Goal: Task Accomplishment & Management: Manage account settings

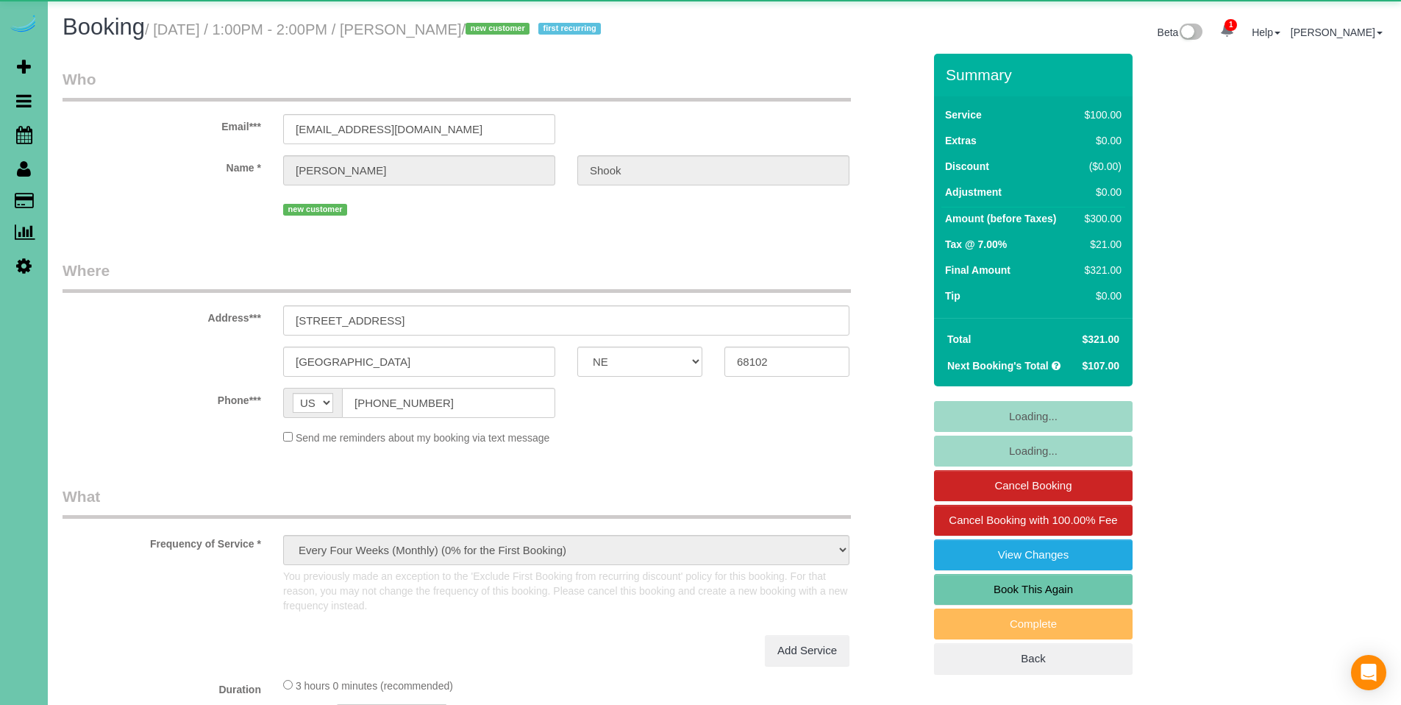
select select "NE"
select select "string:check"
select select "object:842"
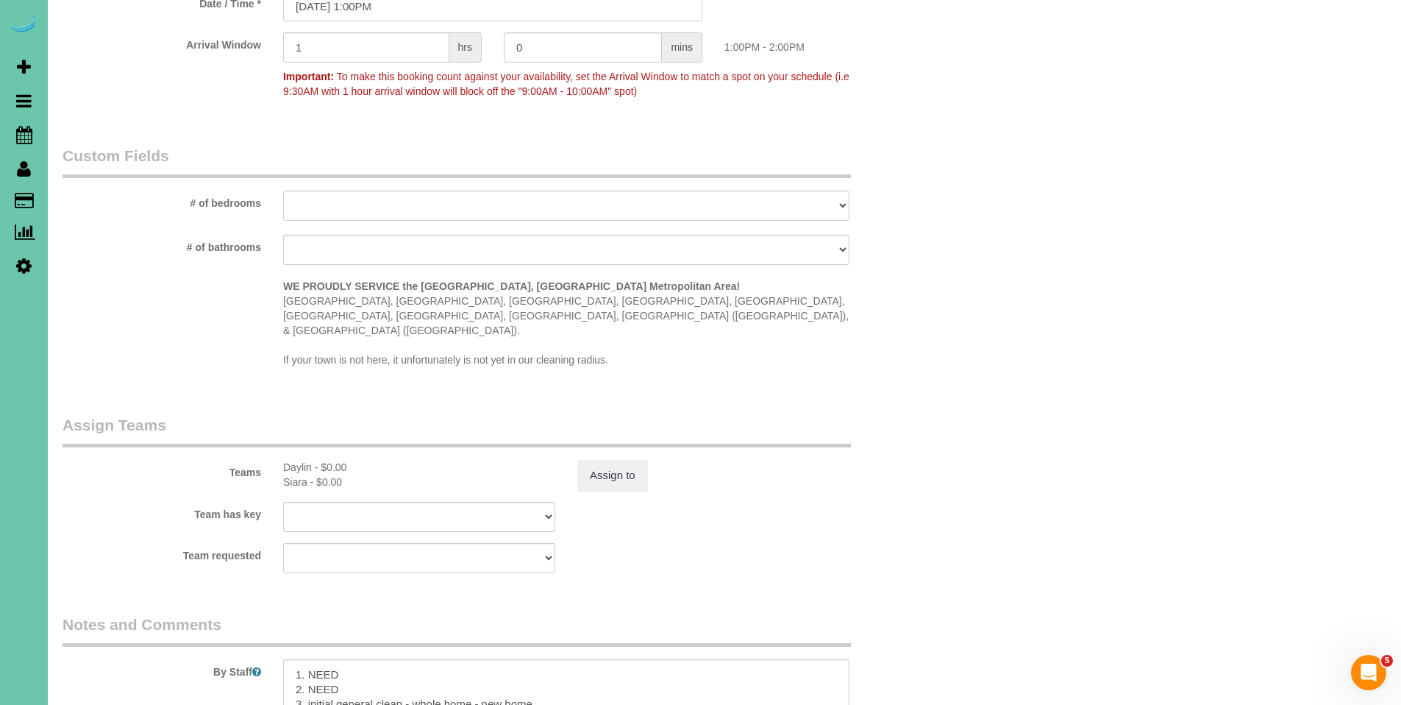
scroll to position [1485, 0]
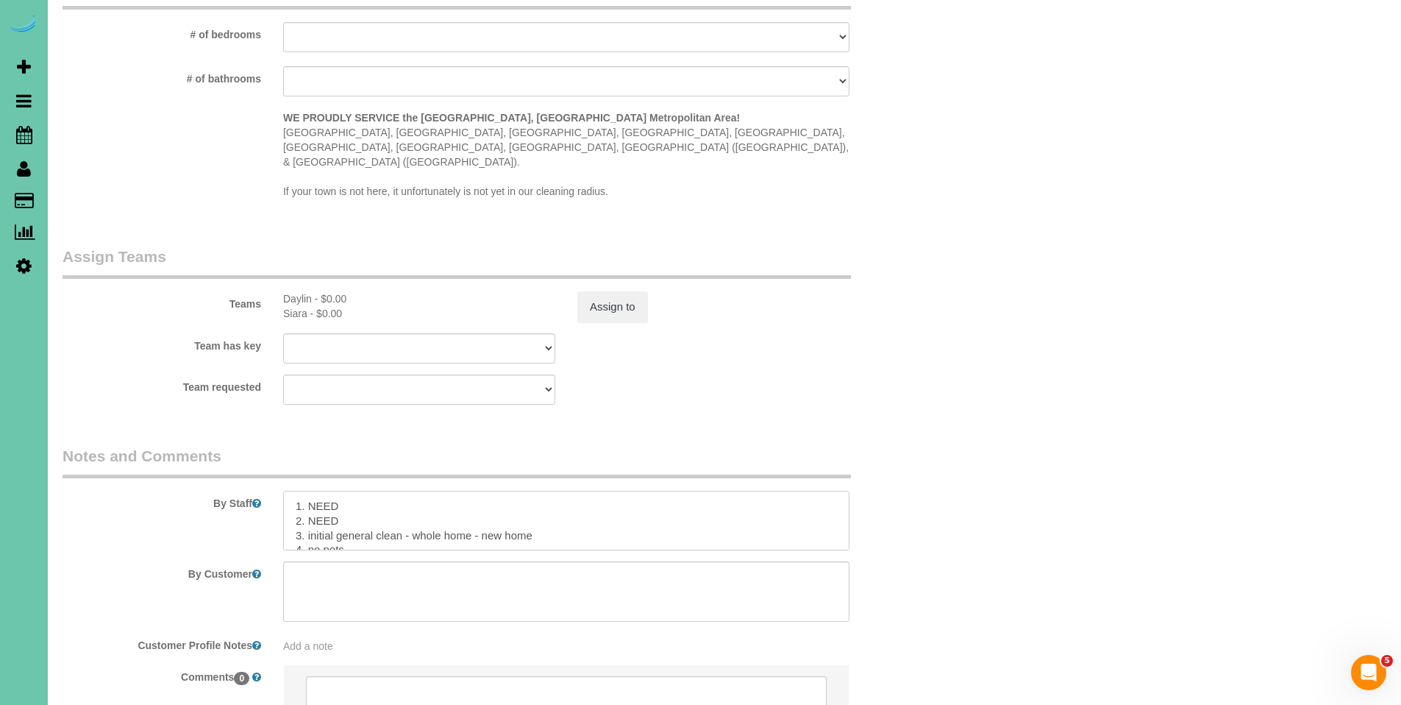
click at [344, 492] on textarea at bounding box center [566, 521] width 566 height 60
click at [367, 491] on textarea at bounding box center [566, 521] width 566 height 60
drag, startPoint x: 367, startPoint y: 477, endPoint x: 311, endPoint y: 478, distance: 55.9
click at [311, 491] on textarea at bounding box center [566, 521] width 566 height 60
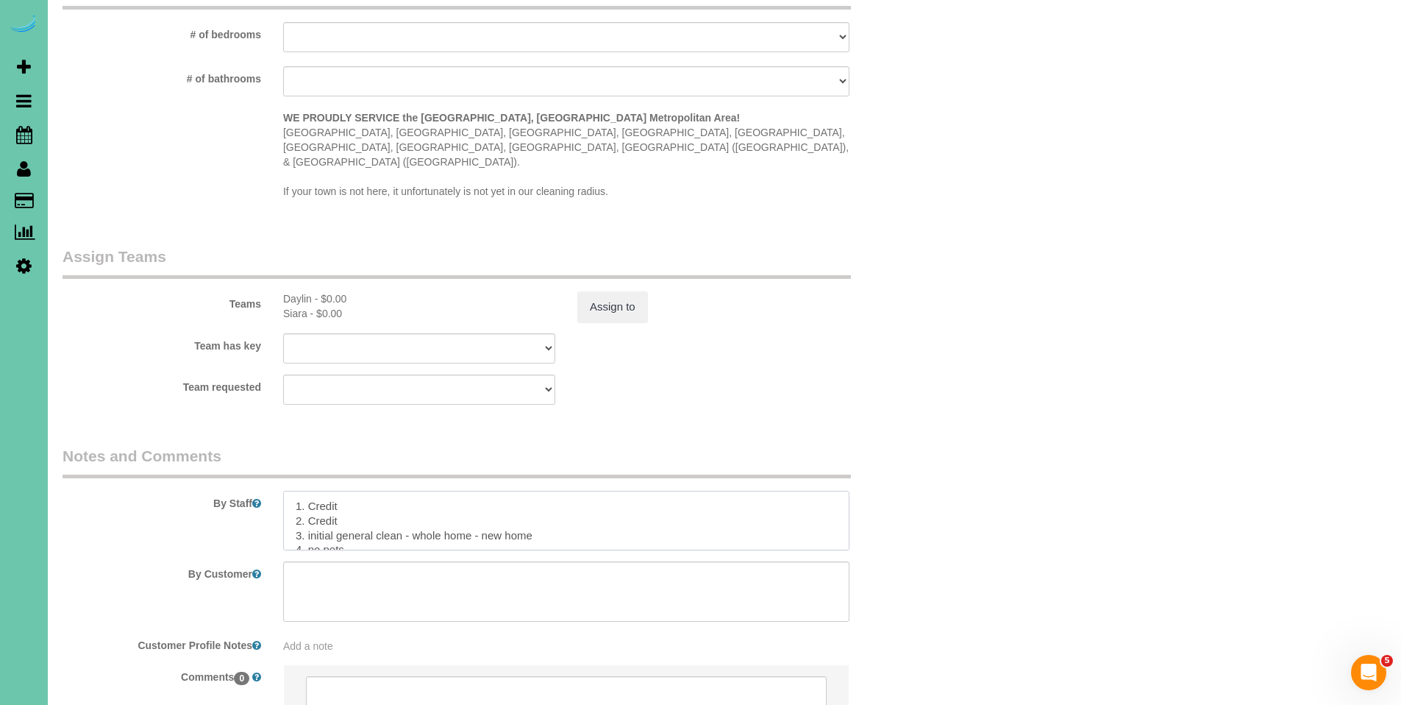
drag, startPoint x: 341, startPoint y: 489, endPoint x: 309, endPoint y: 489, distance: 31.6
click at [309, 491] on textarea at bounding box center [566, 521] width 566 height 60
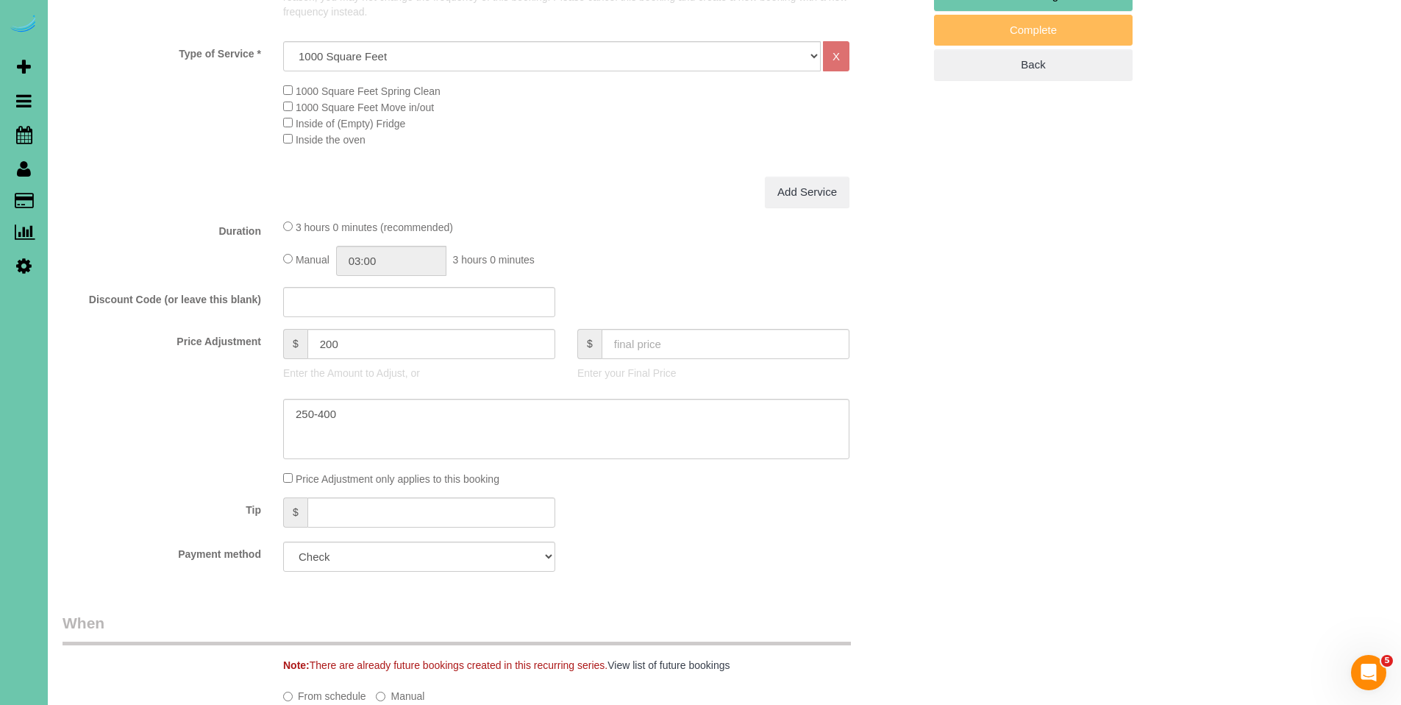
scroll to position [0, 0]
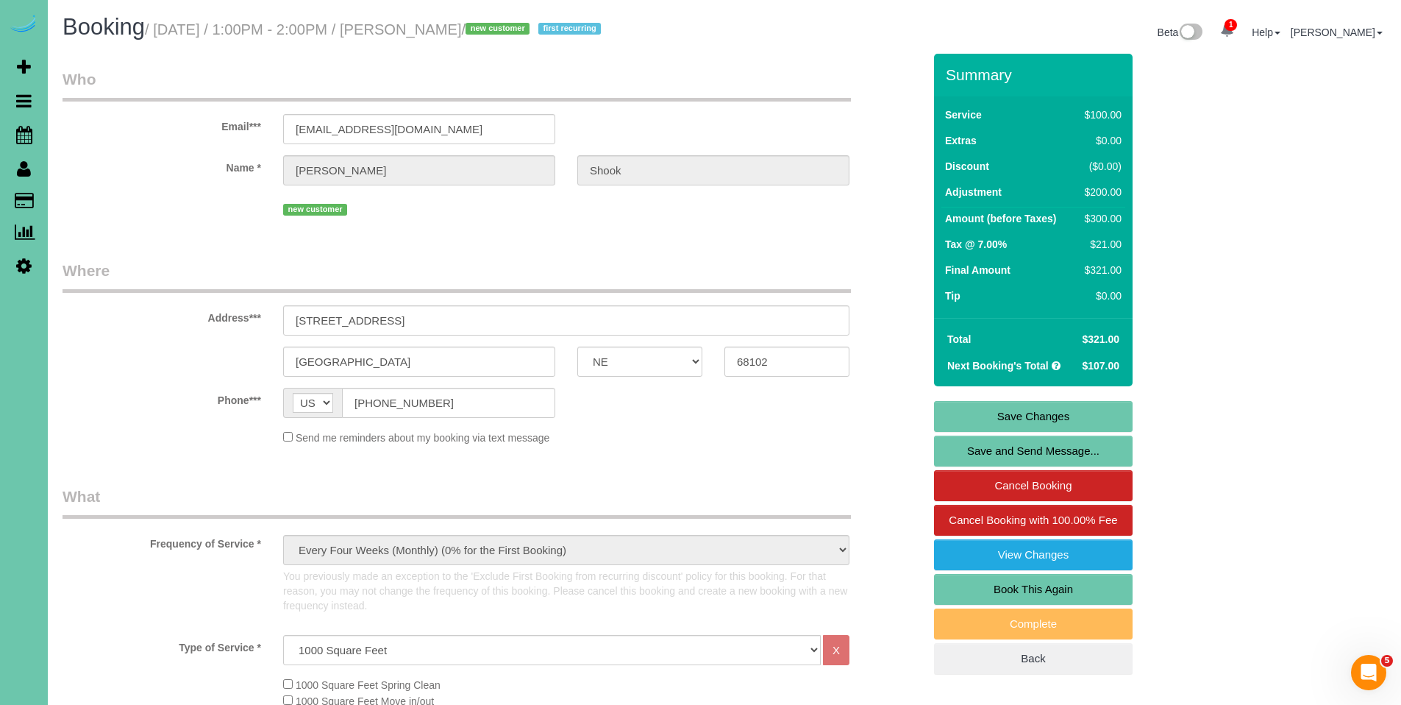
type textarea "1. Credit 2. Key#12 - use call box to contact client - key is for apartment 3. …"
click at [1044, 419] on link "Save Changes" at bounding box center [1033, 416] width 199 height 31
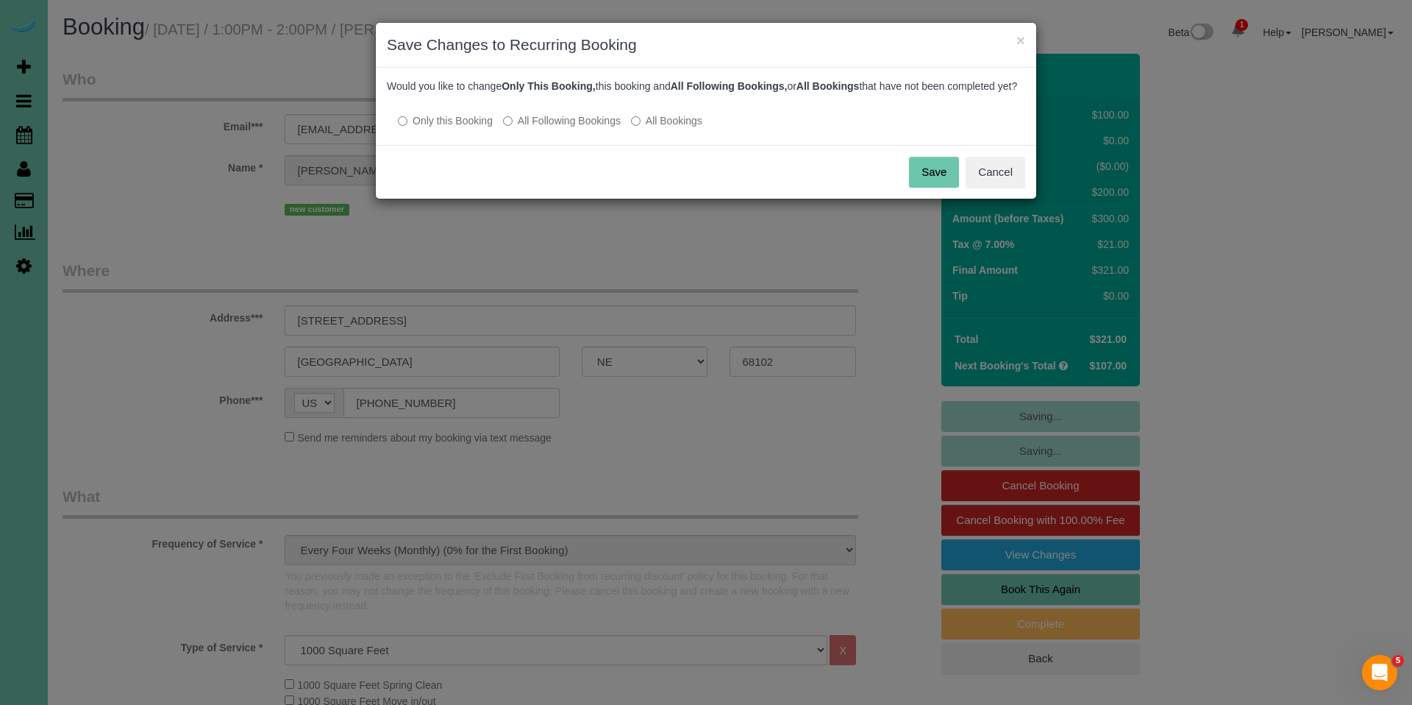
click at [544, 128] on label "All Following Bookings" at bounding box center [562, 120] width 118 height 15
click at [929, 178] on button "Save" at bounding box center [934, 172] width 50 height 31
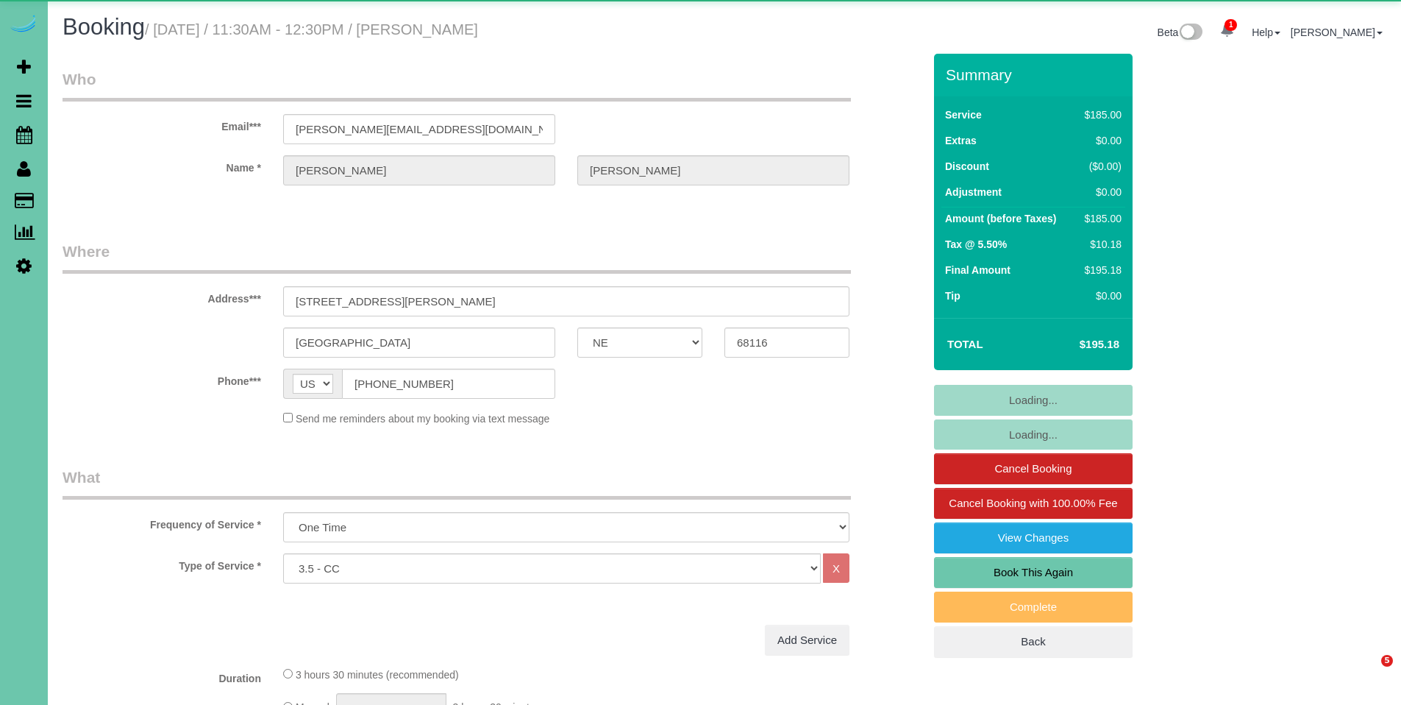
select select "NE"
select select "object:663"
select select "number:36"
select select "number:41"
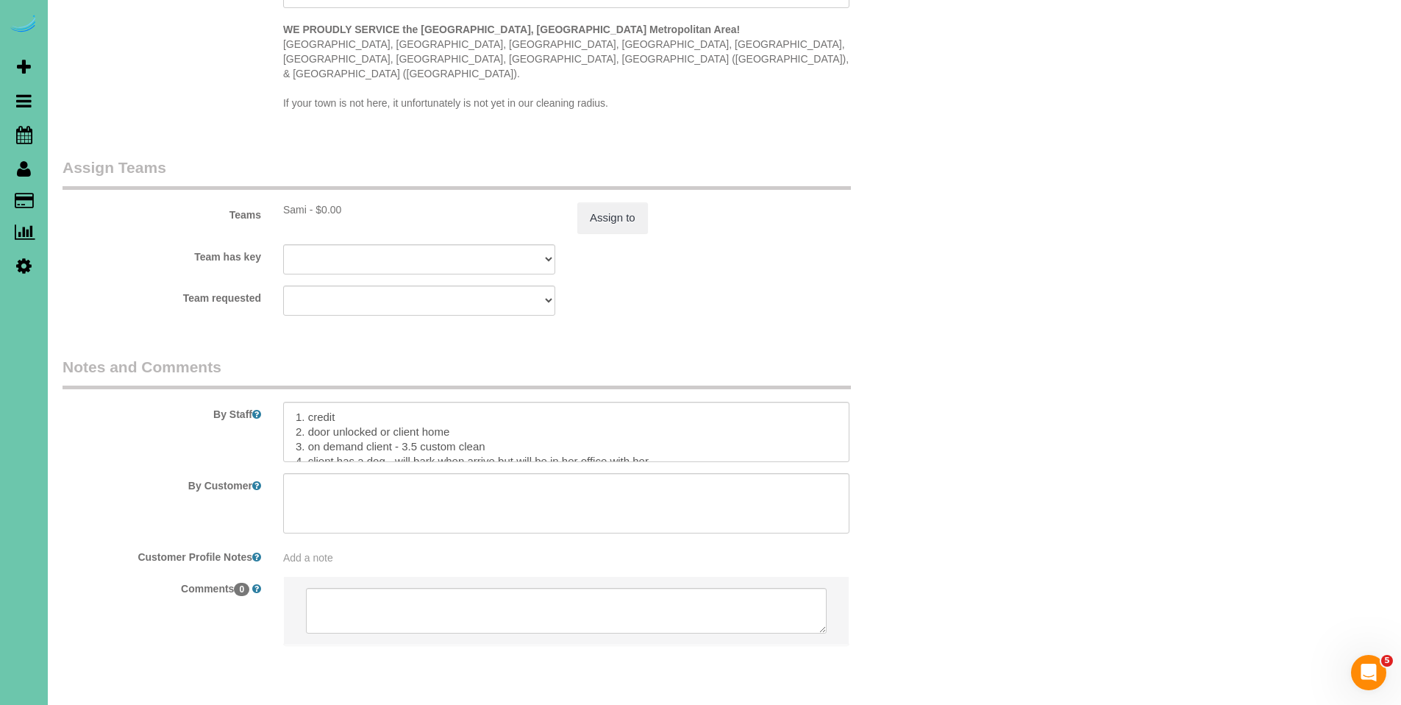
scroll to position [1420, 0]
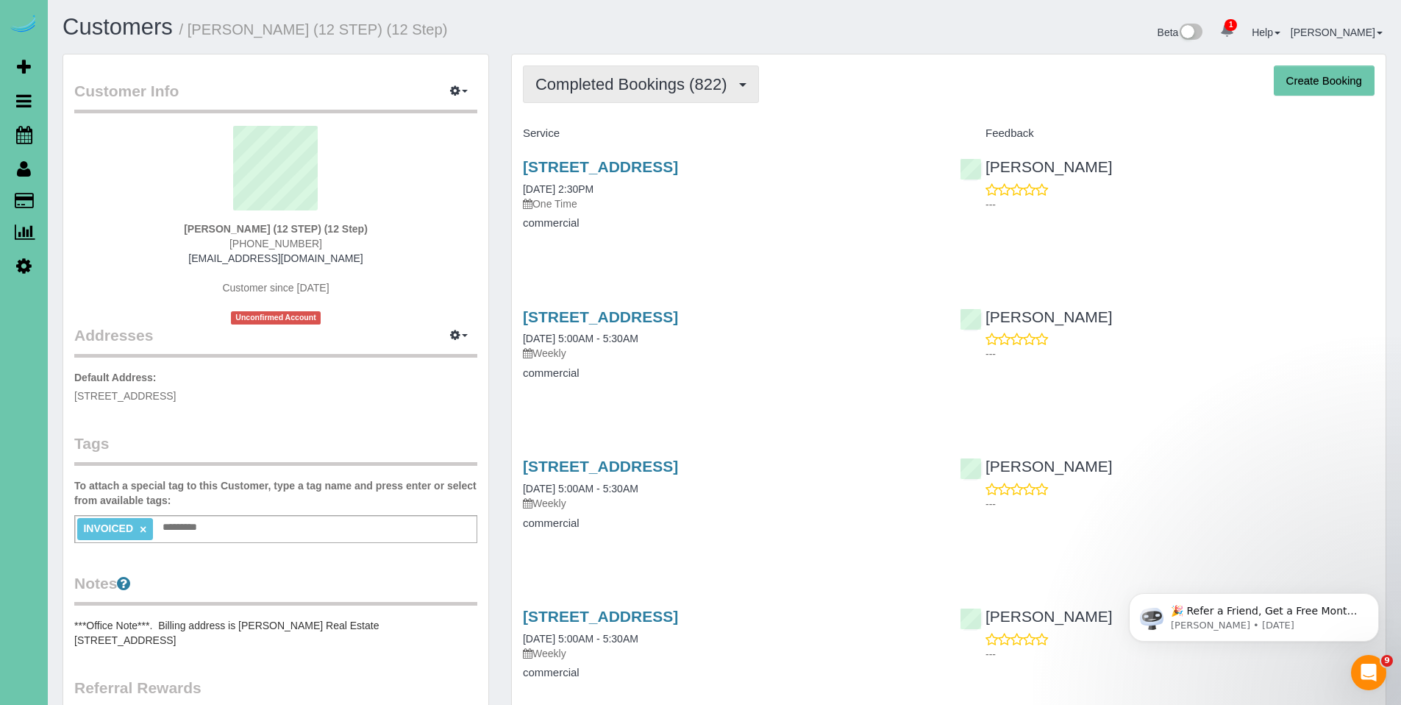
click at [574, 99] on button "Completed Bookings (822)" at bounding box center [641, 84] width 236 height 38
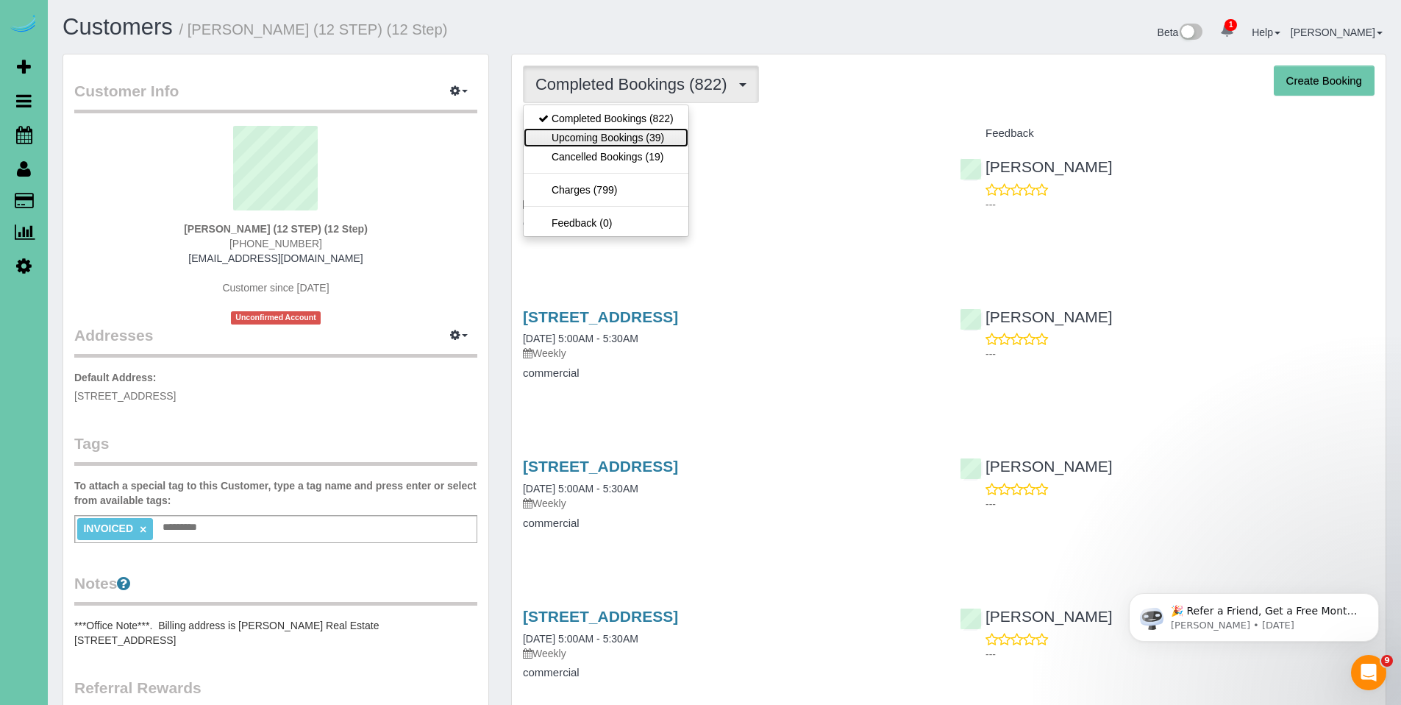
click at [575, 134] on link "Upcoming Bookings (39)" at bounding box center [606, 137] width 165 height 19
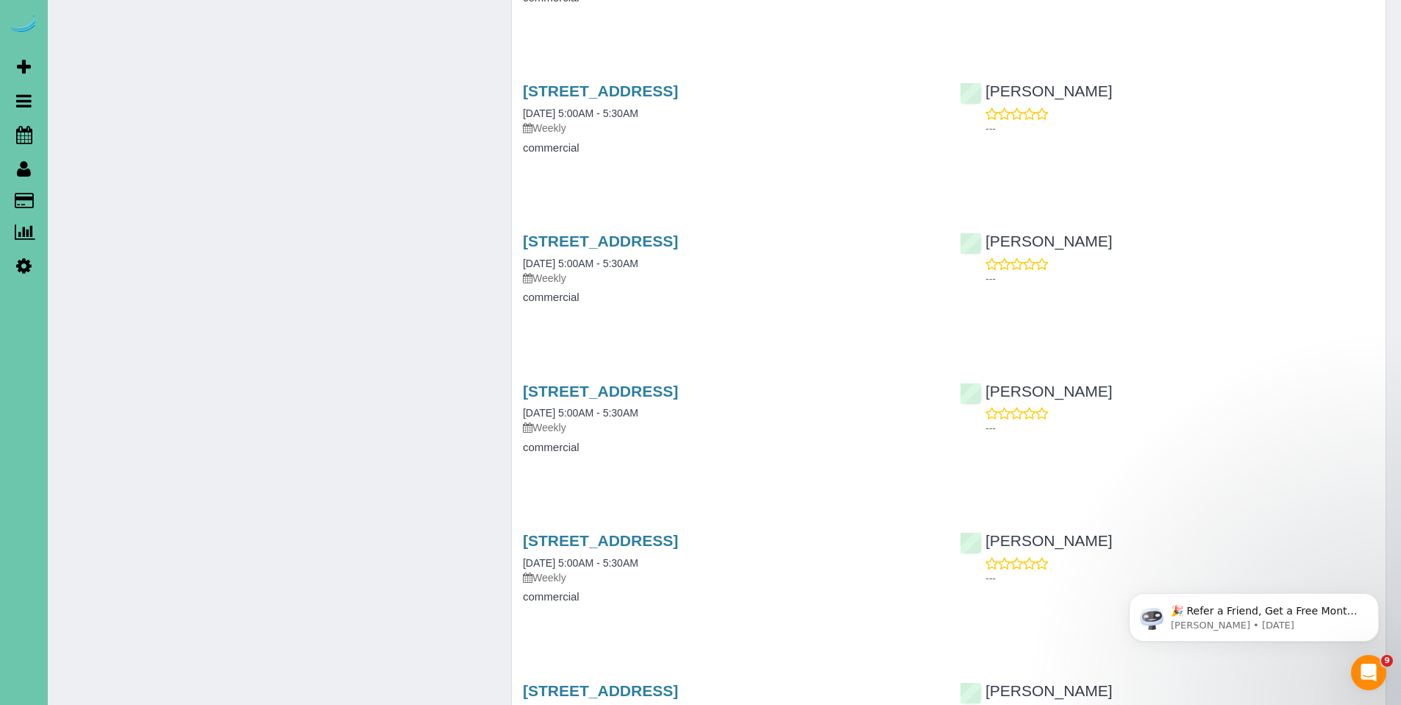
scroll to position [1145, 0]
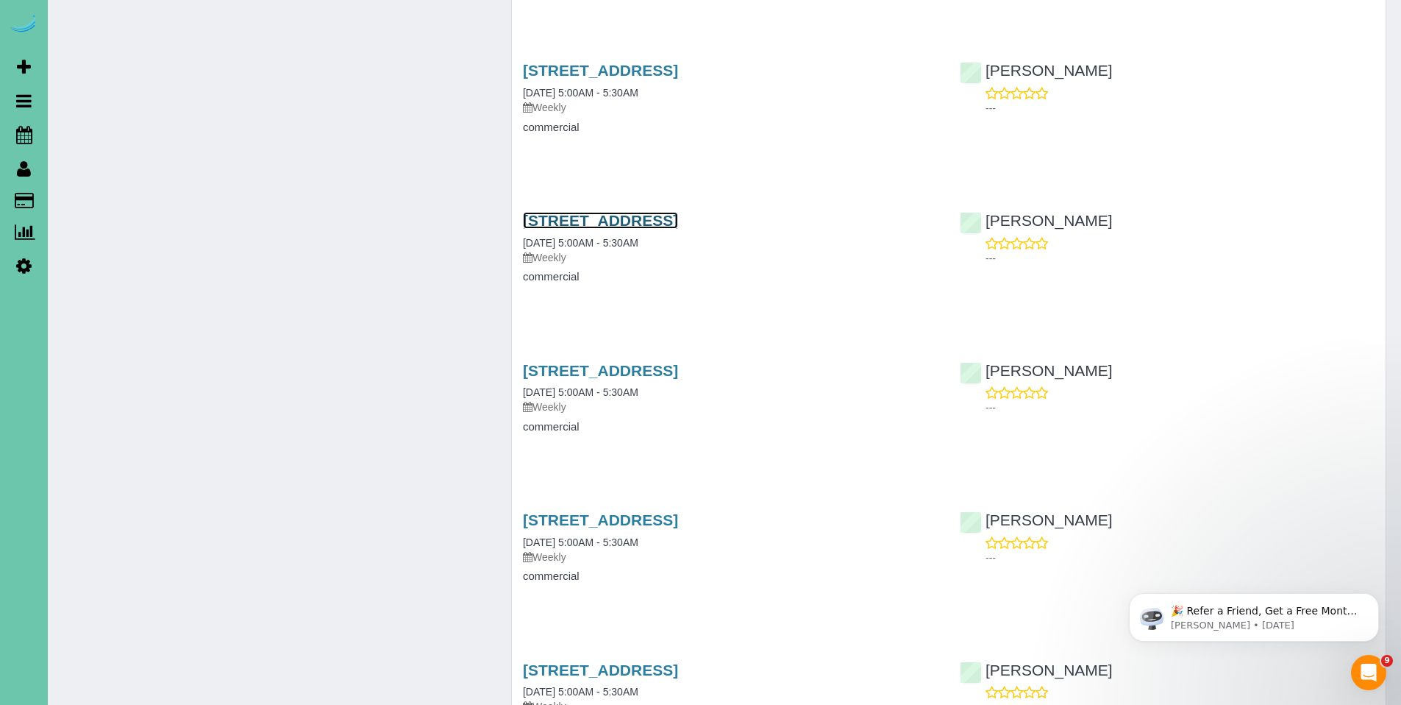
click at [664, 219] on link "7306 Grant Street, Omaha, NE 68134" at bounding box center [600, 220] width 155 height 17
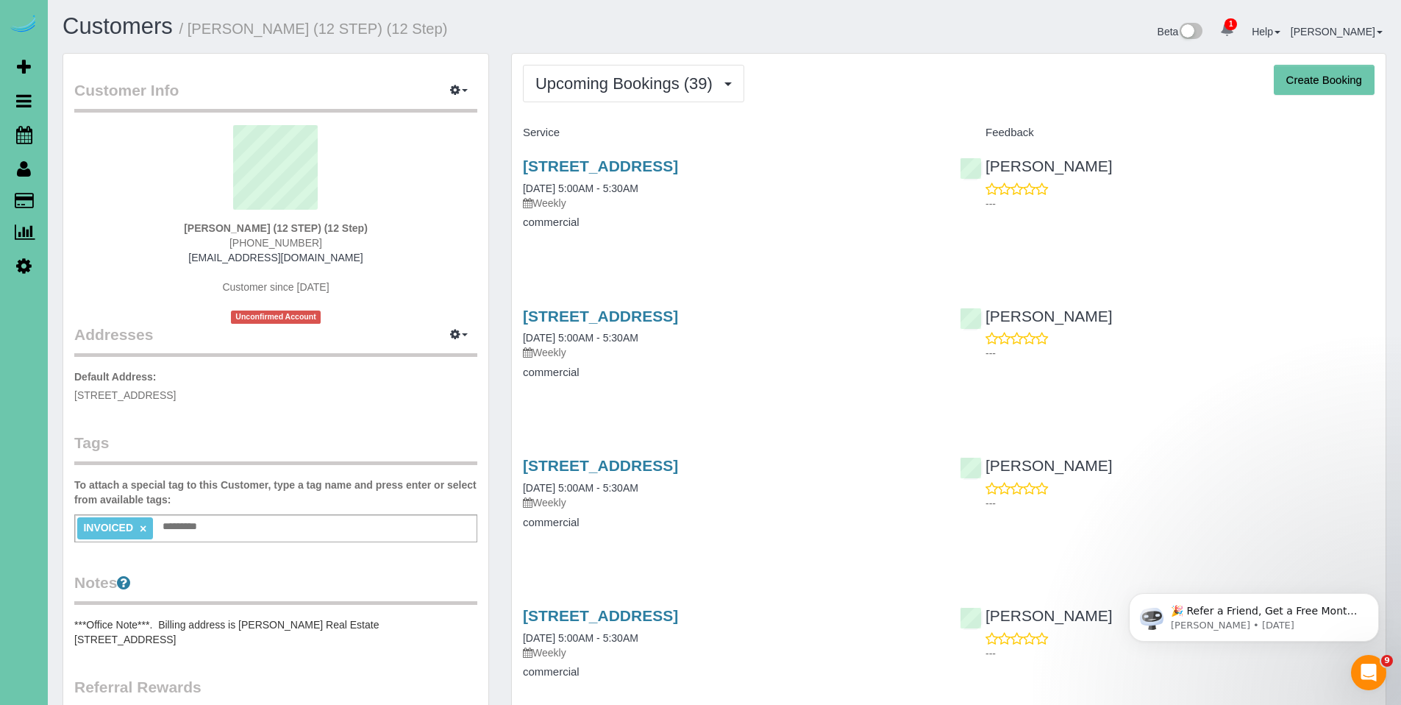
scroll to position [0, 0]
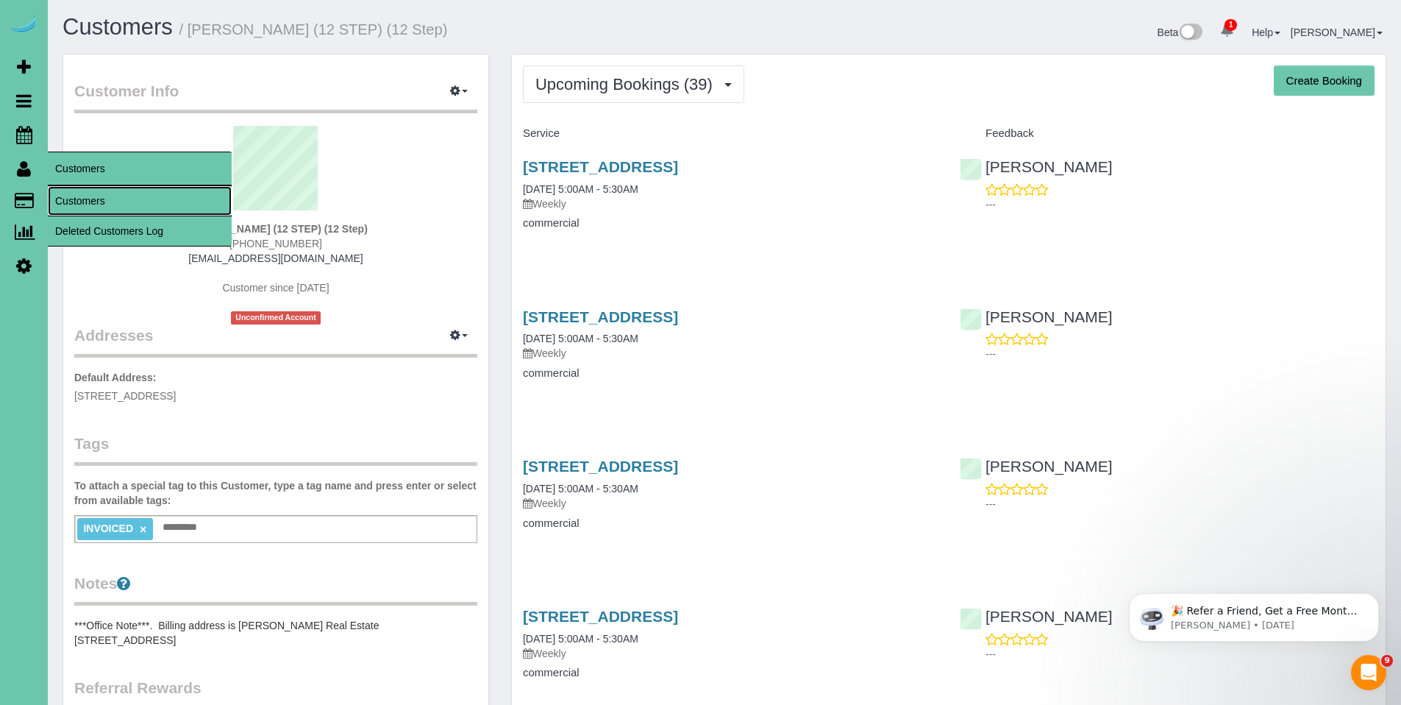
click at [88, 202] on link "Customers" at bounding box center [140, 200] width 184 height 29
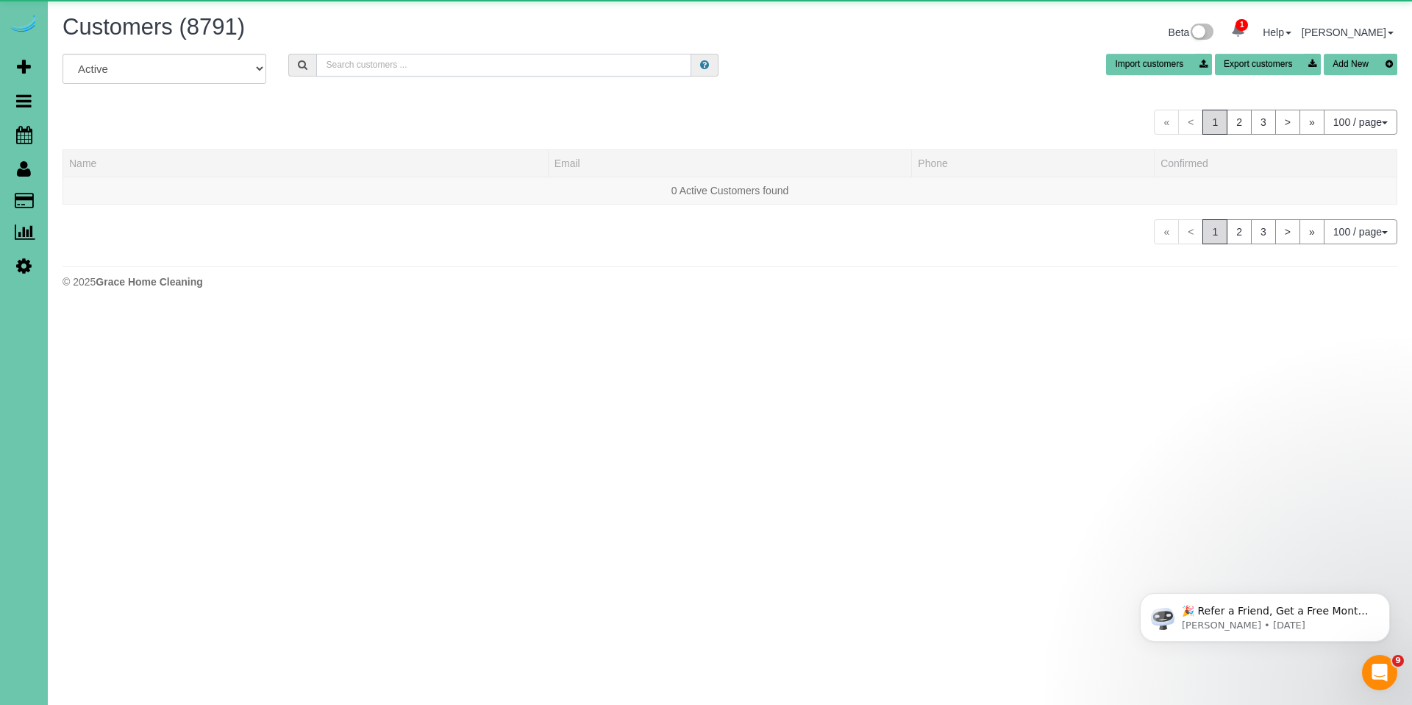
click at [498, 65] on input "text" at bounding box center [503, 65] width 375 height 23
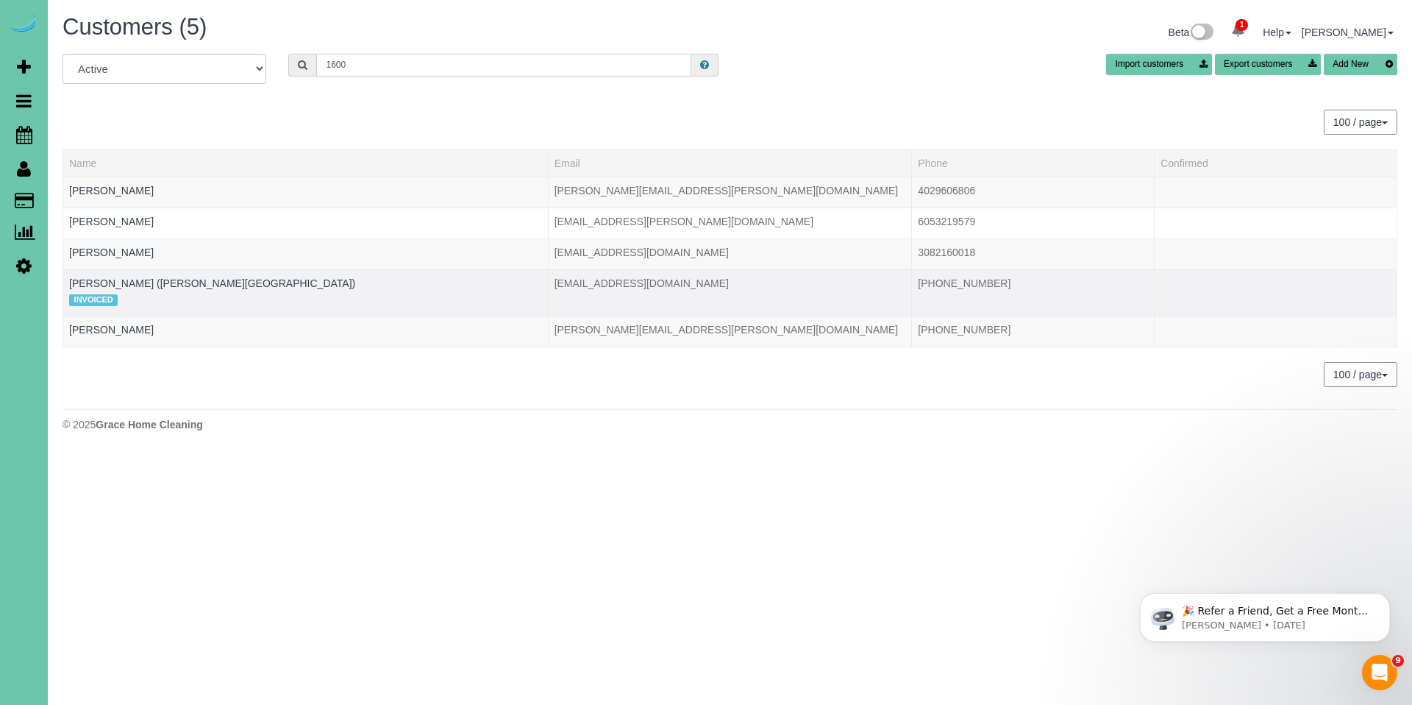
type input "1600"
click at [280, 289] on td "RYAN SATTERLEE (FARNAM 1600 BUILDING) INVOICED" at bounding box center [306, 292] width 486 height 46
click at [265, 285] on link "RYAN SATTERLEE (FARNAM 1600 BUILDING)" at bounding box center [212, 283] width 286 height 12
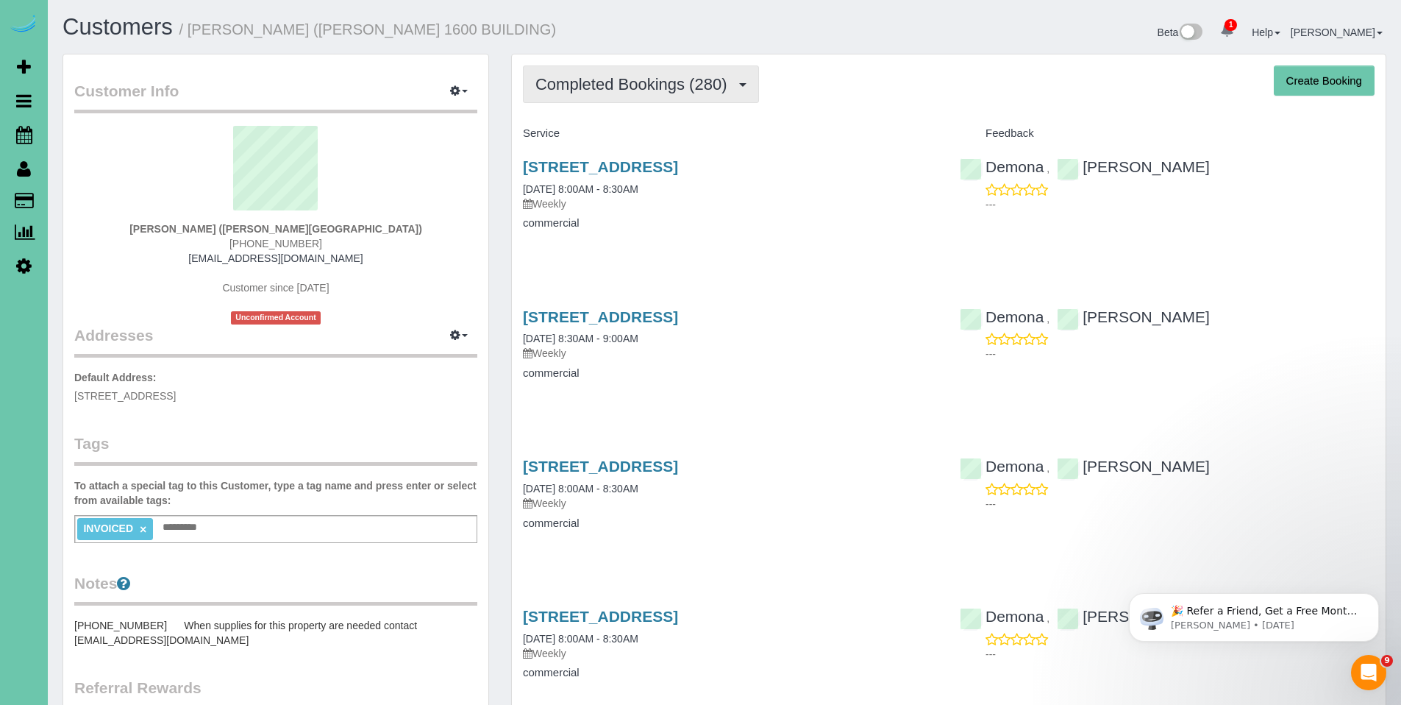
click at [649, 72] on button "Completed Bookings (280)" at bounding box center [641, 84] width 236 height 38
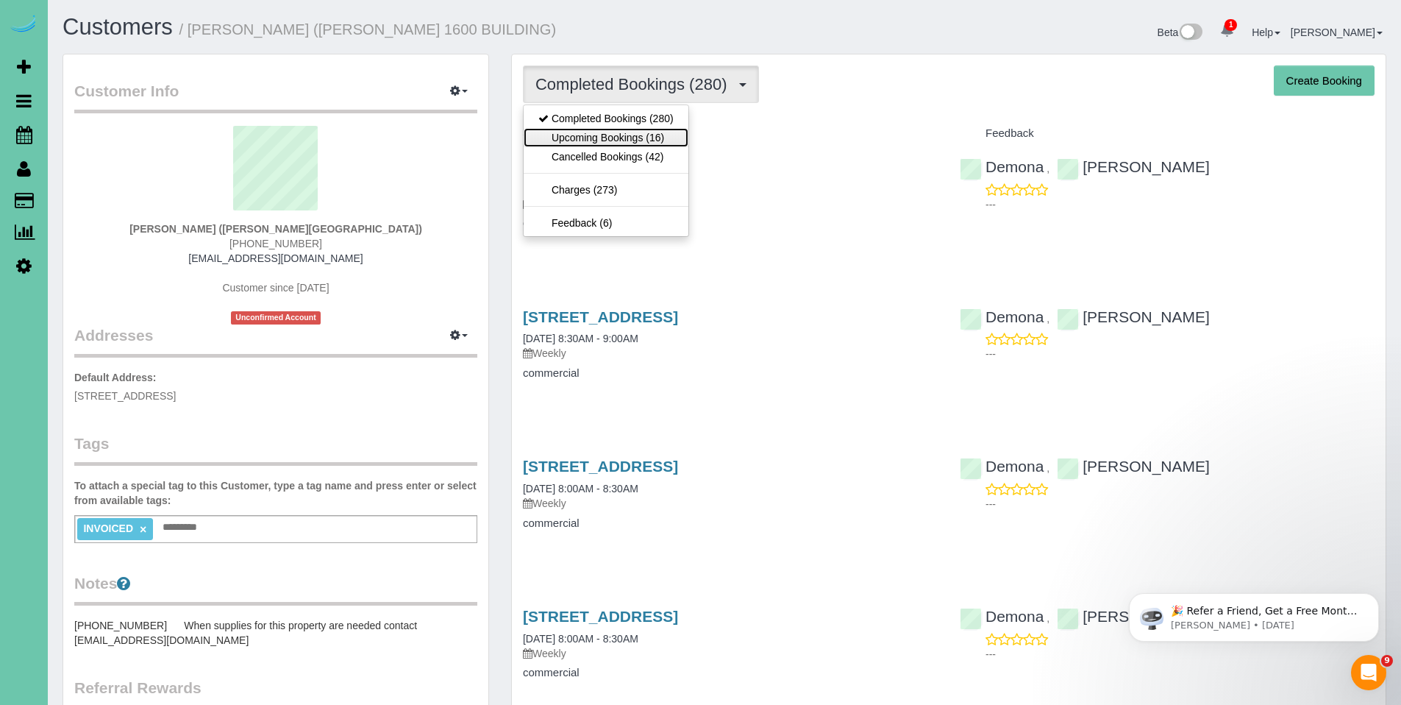
click at [624, 129] on link "Upcoming Bookings (16)" at bounding box center [606, 137] width 165 height 19
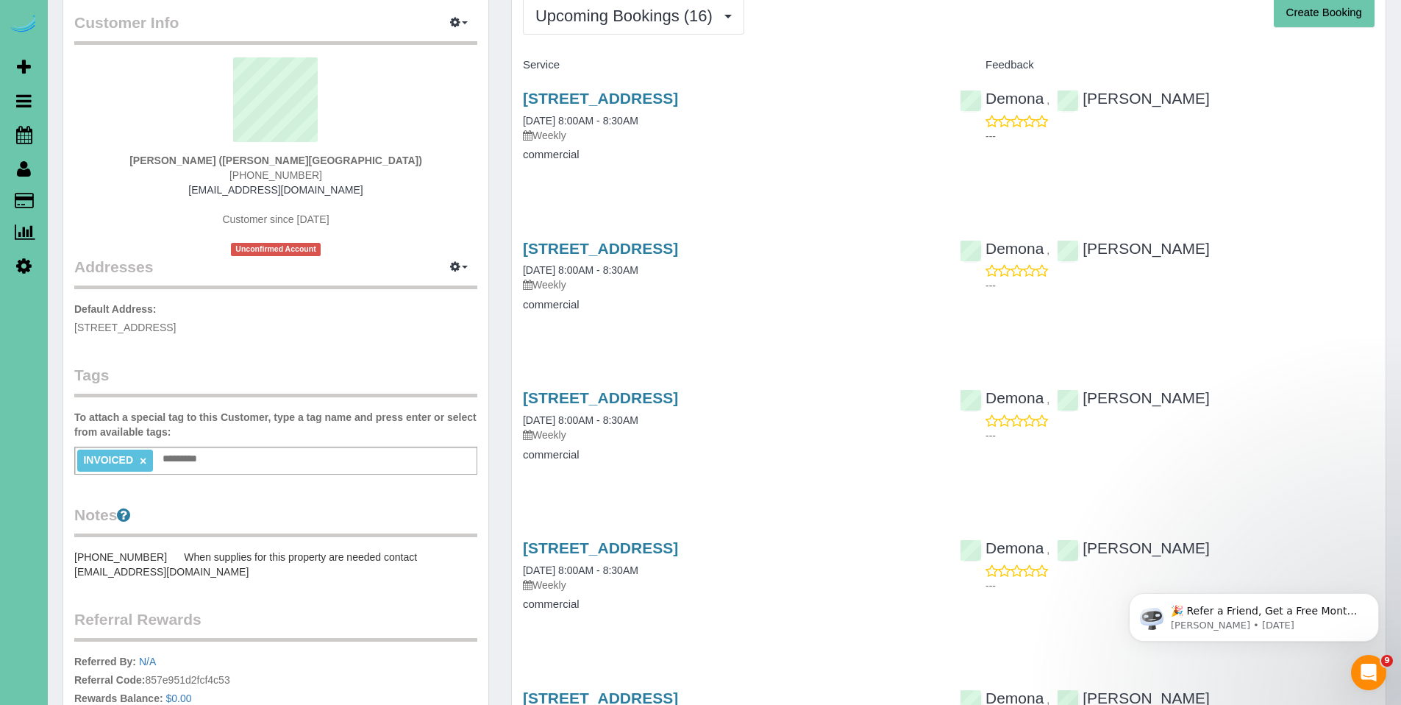
scroll to position [66, 0]
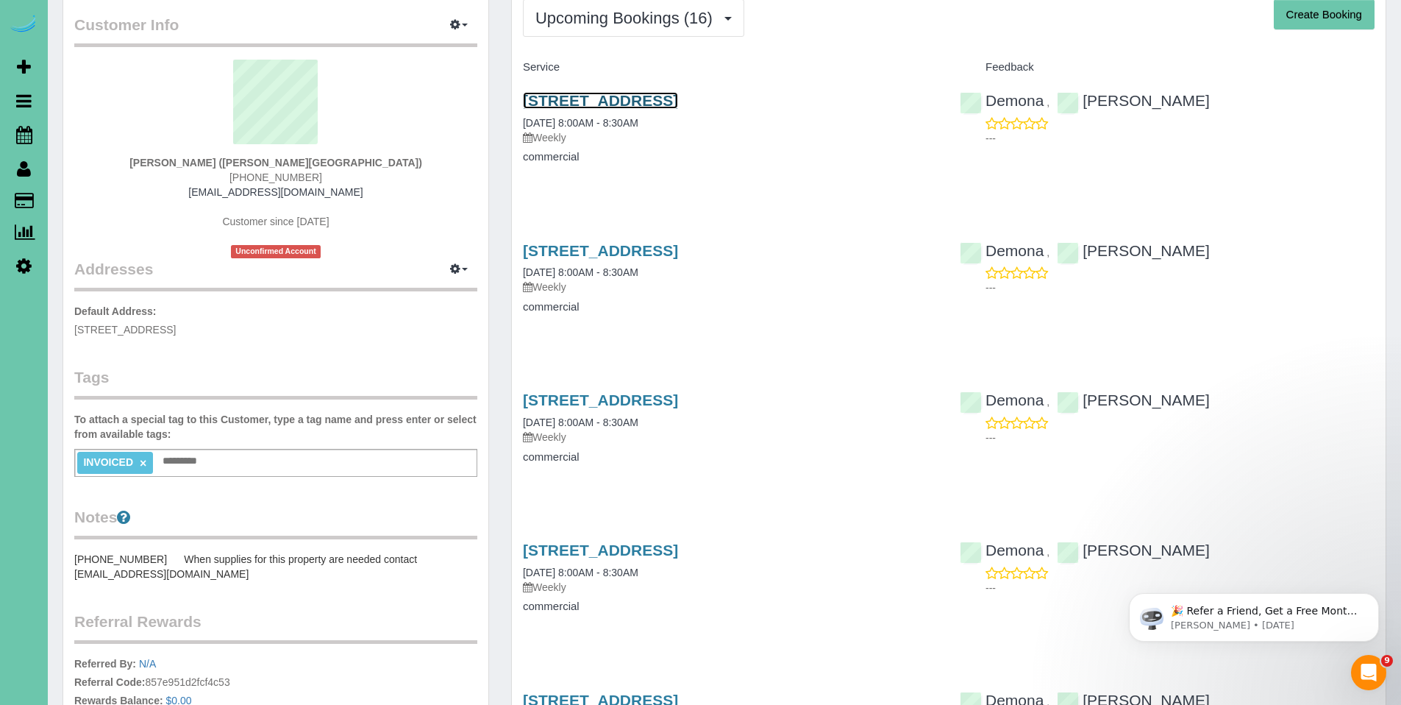
click at [648, 100] on link "300 S 16th St, Omaha, NE 68102" at bounding box center [600, 100] width 155 height 17
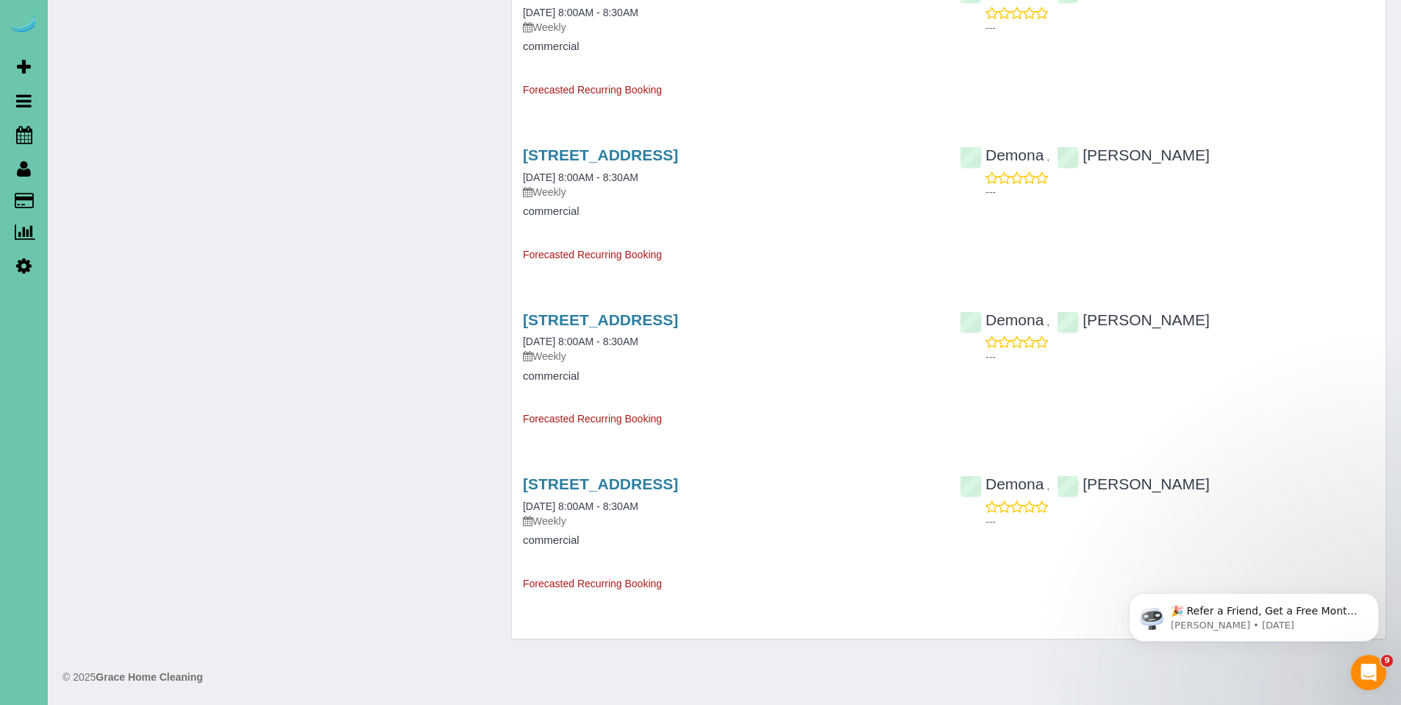
scroll to position [2092, 0]
click at [617, 485] on link "300 S 16th St, Omaha, NE 68102" at bounding box center [600, 483] width 155 height 17
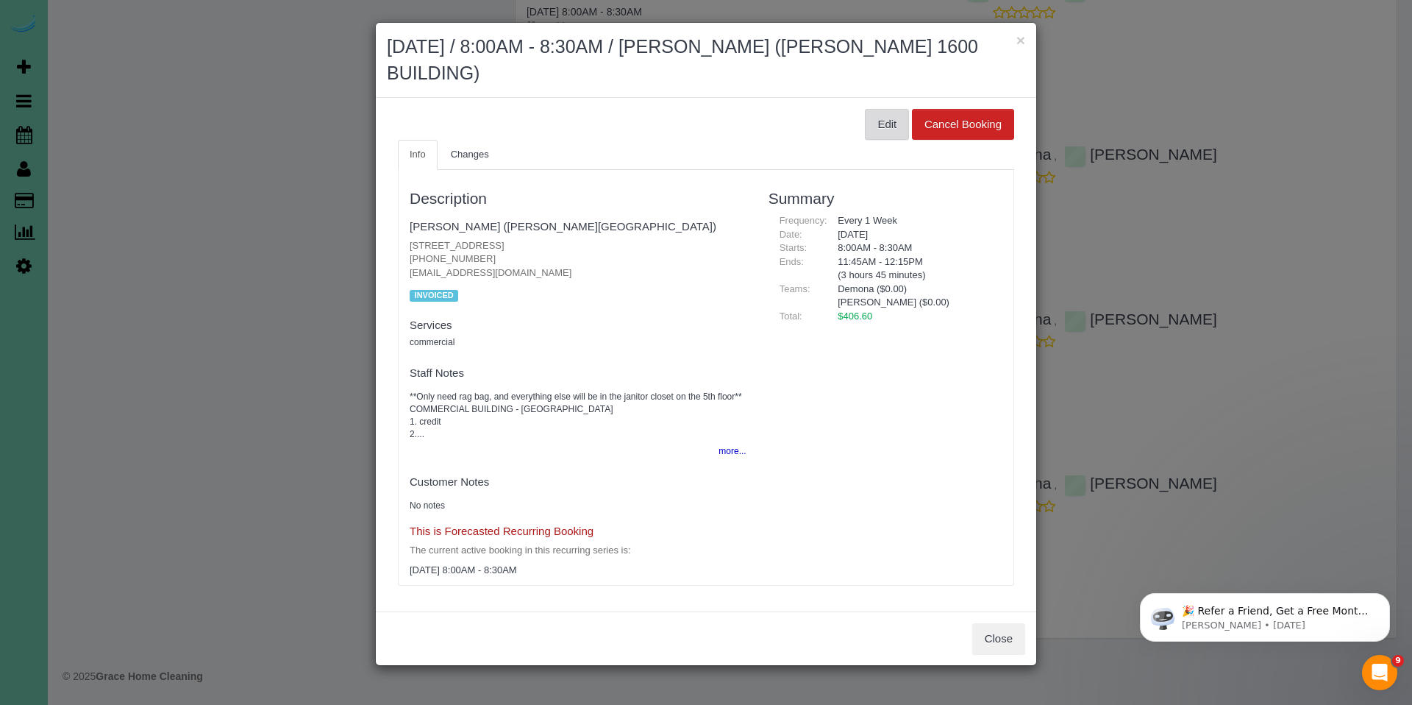
click at [877, 124] on button "Edit" at bounding box center [887, 124] width 44 height 31
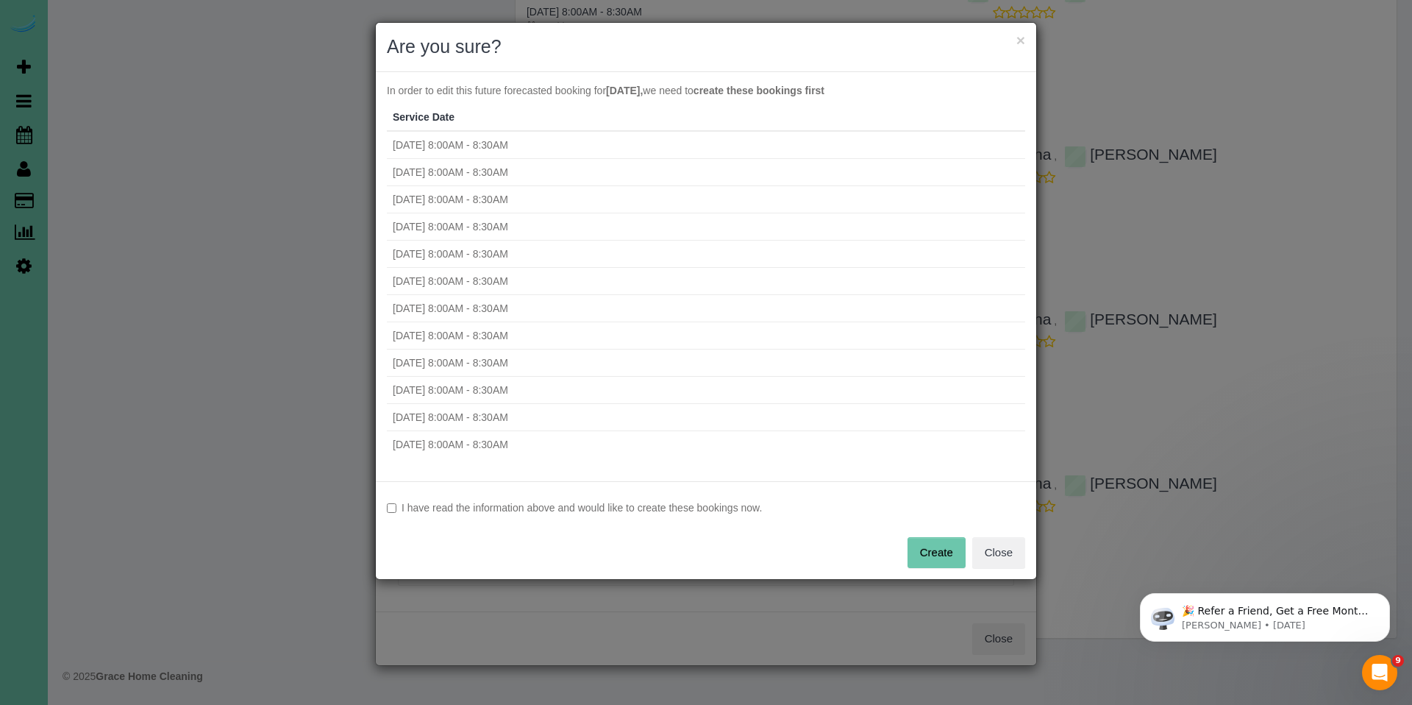
click at [515, 504] on label "I have read the information above and would like to create these bookings now." at bounding box center [706, 507] width 639 height 15
click at [955, 551] on button "Create" at bounding box center [937, 552] width 58 height 31
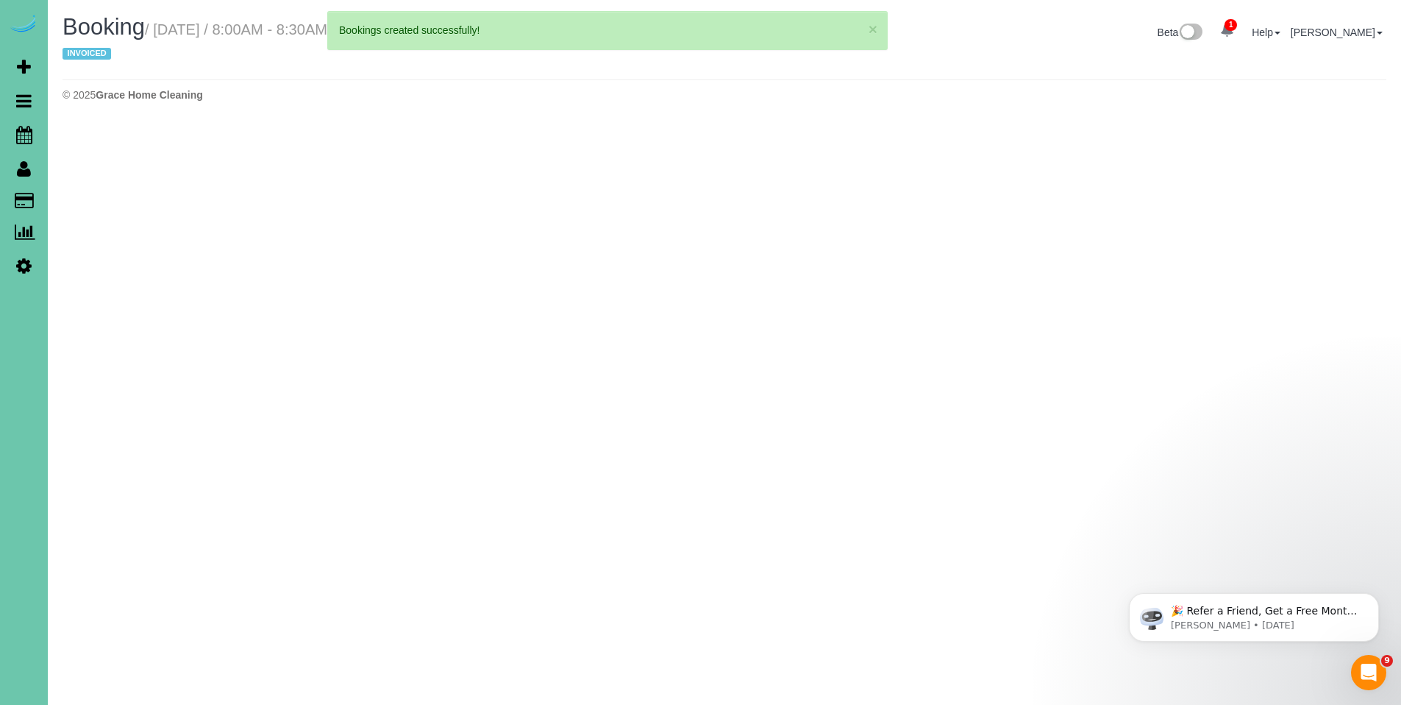
select select "NE"
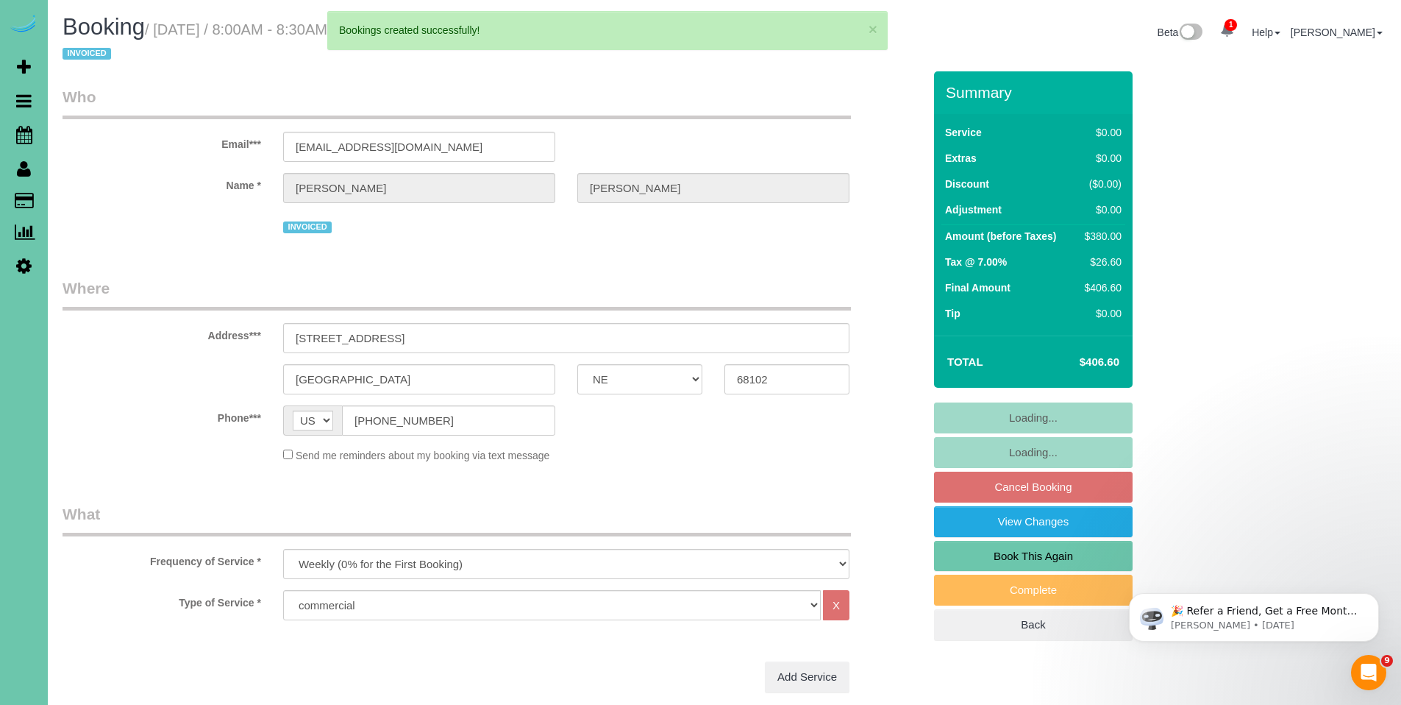
select select "object:68659"
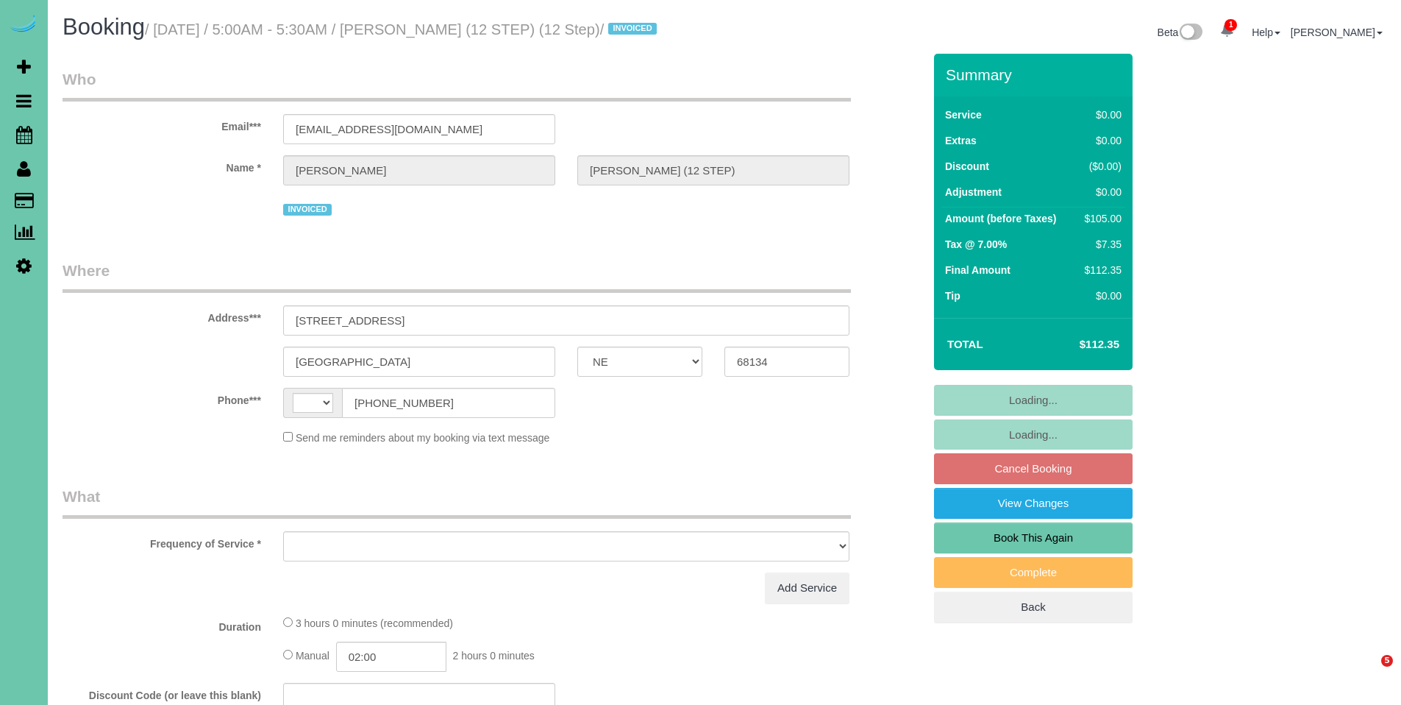
select select "NE"
select select "string:[GEOGRAPHIC_DATA]"
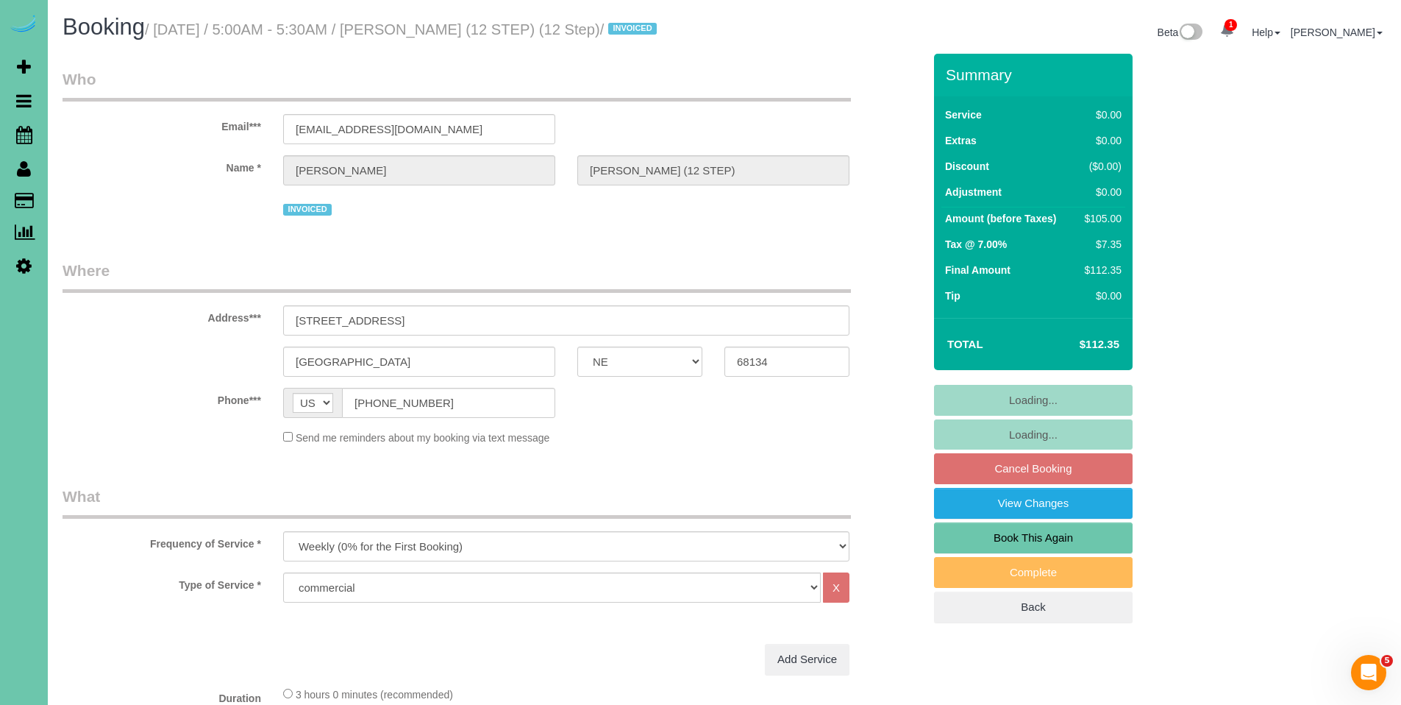
select select "object:694"
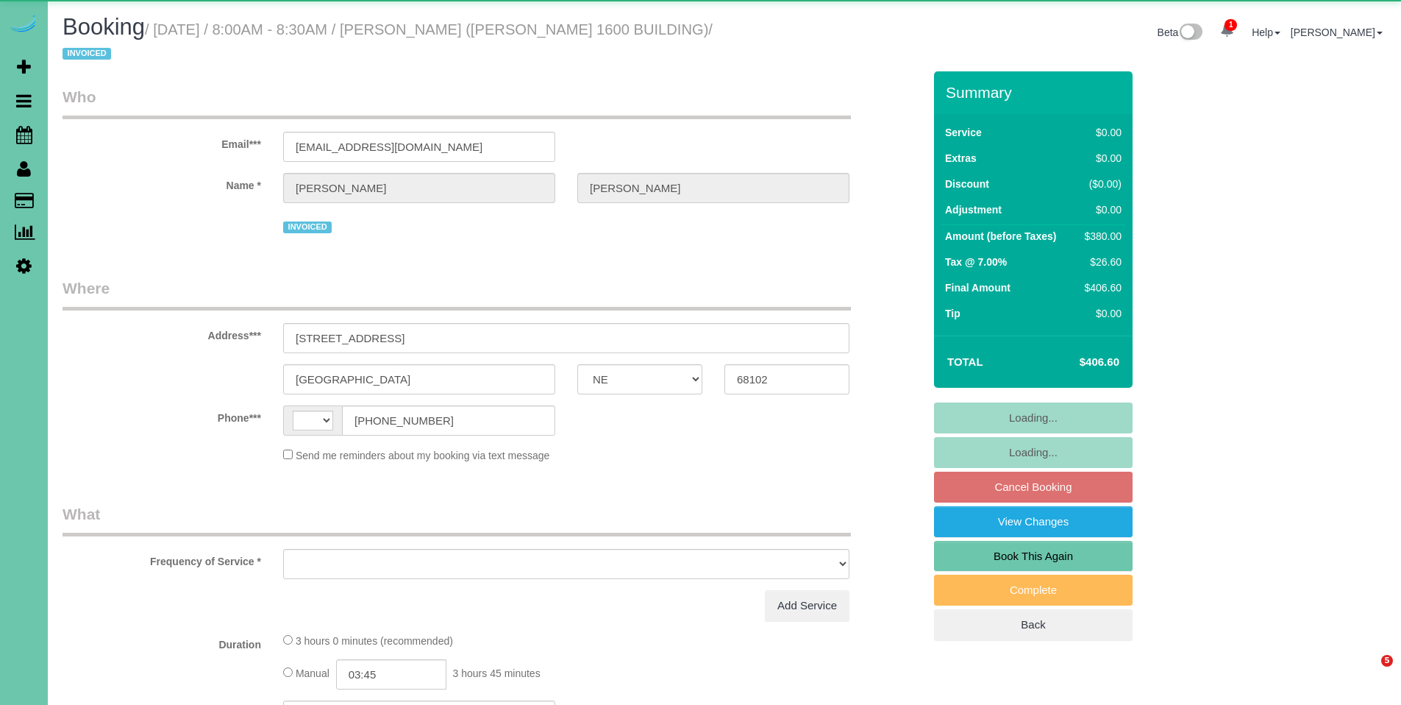
select select "NE"
select select "string:[GEOGRAPHIC_DATA]"
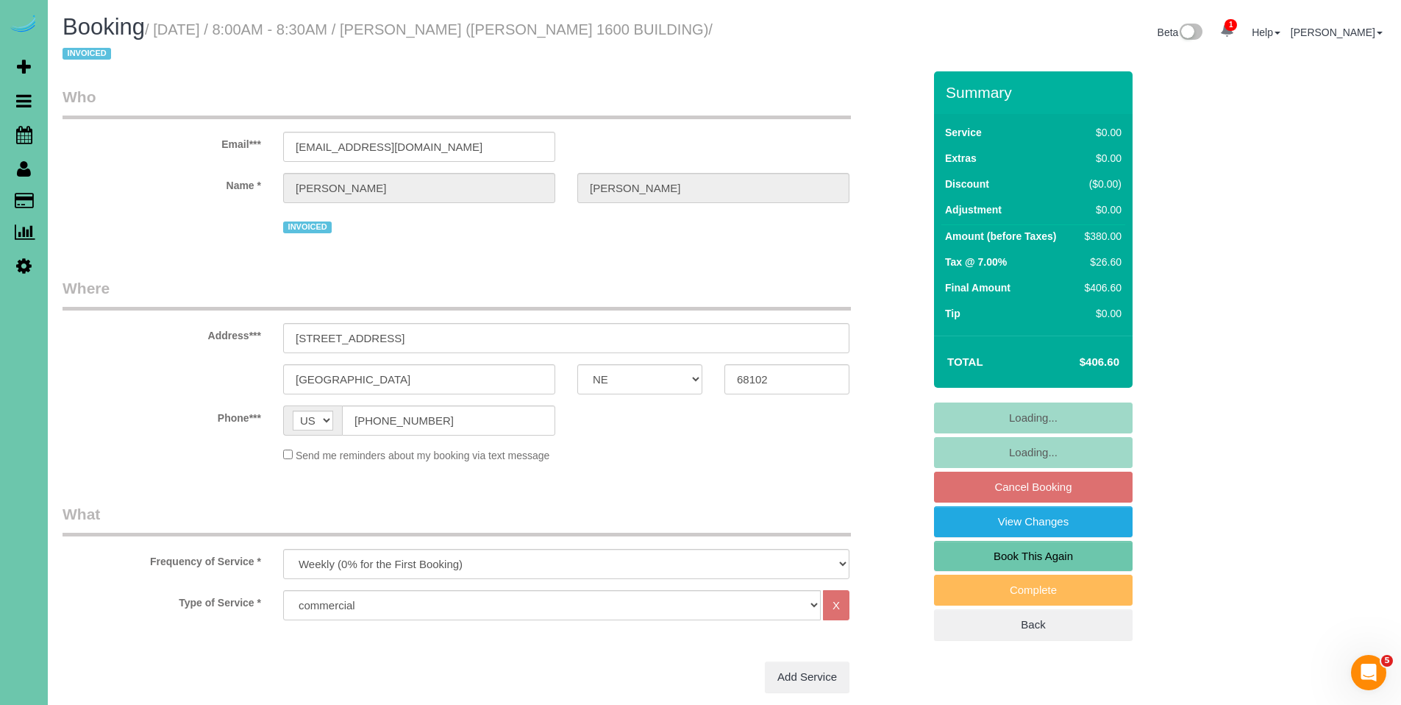
select select "object:829"
